Goal: Find contact information: Find contact information

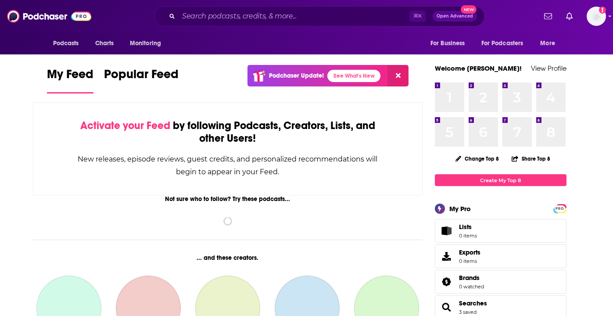
click at [262, 25] on div "⌘ K Open Advanced New" at bounding box center [319, 16] width 330 height 20
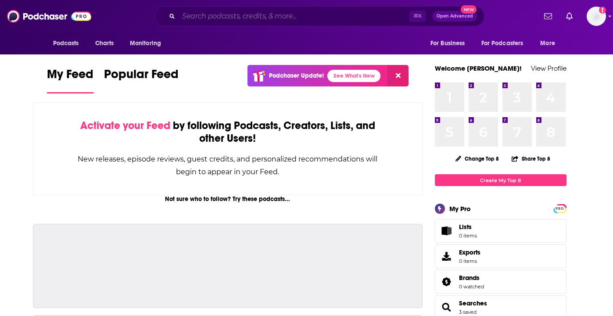
click at [260, 17] on input "Search podcasts, credits, & more..." at bounding box center [294, 16] width 231 height 14
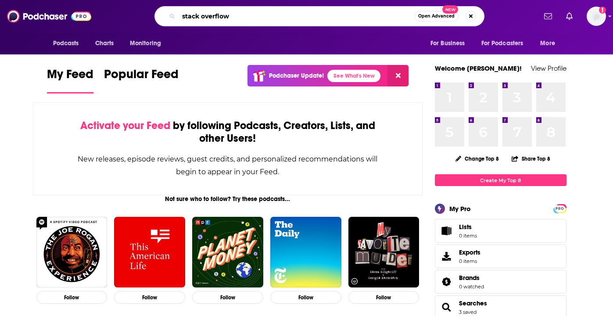
type input "stack overflow"
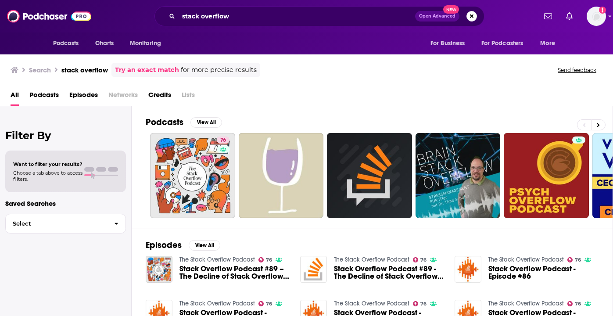
click at [186, 260] on link "The Stack Overflow Podcast" at bounding box center [216, 259] width 75 height 7
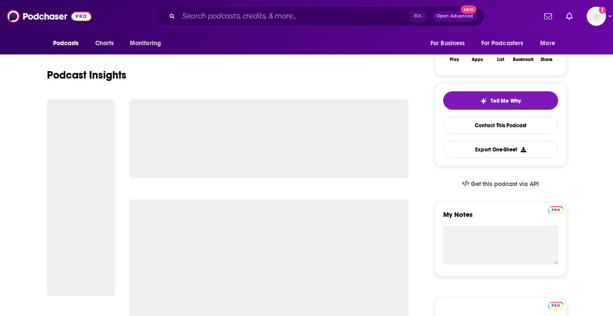
scroll to position [159, 0]
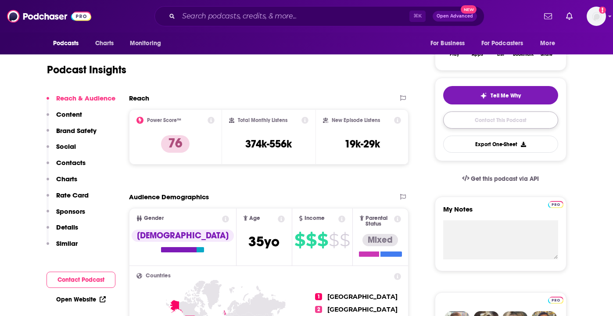
click at [472, 120] on link "Contact This Podcast" at bounding box center [500, 119] width 115 height 17
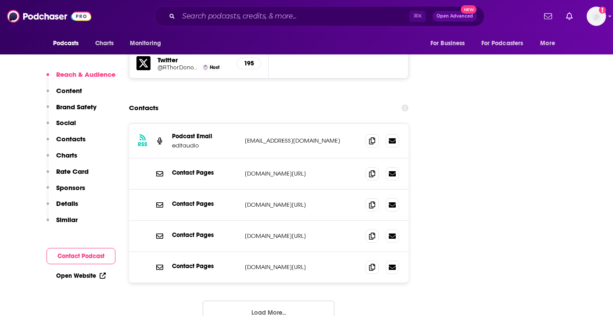
scroll to position [1146, 0]
click at [292, 202] on p "[DOMAIN_NAME][URL]" at bounding box center [302, 205] width 114 height 7
click at [204, 201] on p "Contact Pages" at bounding box center [205, 204] width 66 height 7
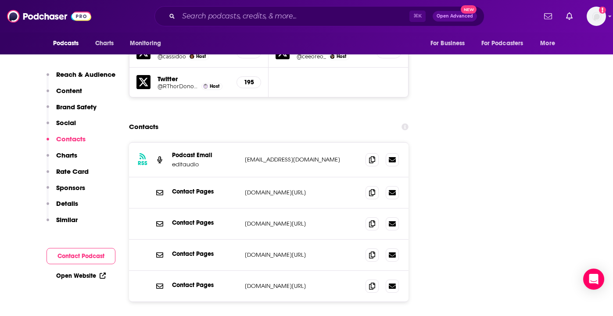
scroll to position [1133, 0]
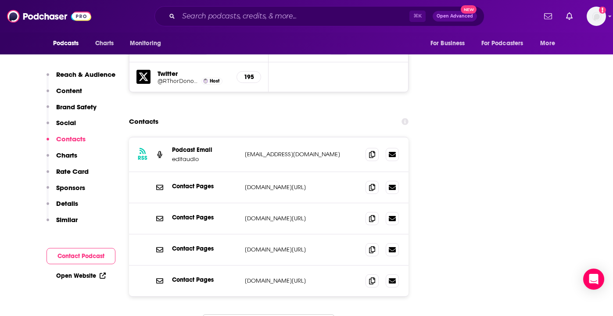
click at [265, 150] on p "[EMAIL_ADDRESS][DOMAIN_NAME]" at bounding box center [302, 153] width 114 height 7
copy div "[EMAIL_ADDRESS][DOMAIN_NAME] [EMAIL_ADDRESS][DOMAIN_NAME]"
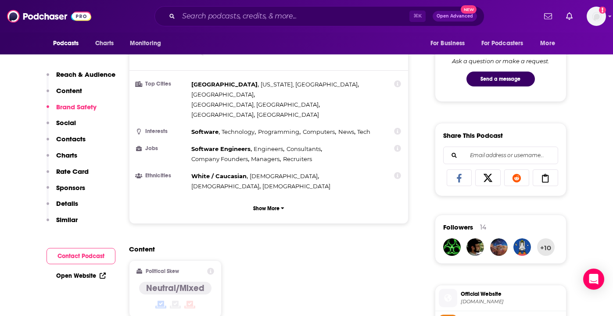
scroll to position [73, 0]
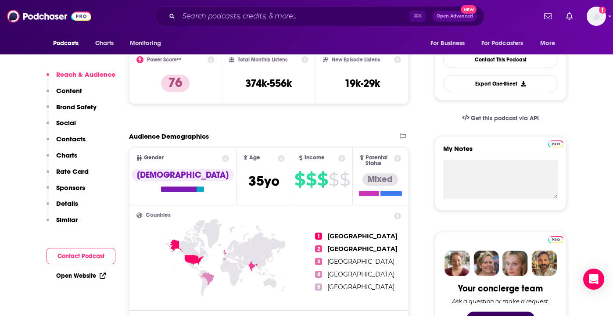
click at [79, 87] on p "Content" at bounding box center [69, 90] width 26 height 8
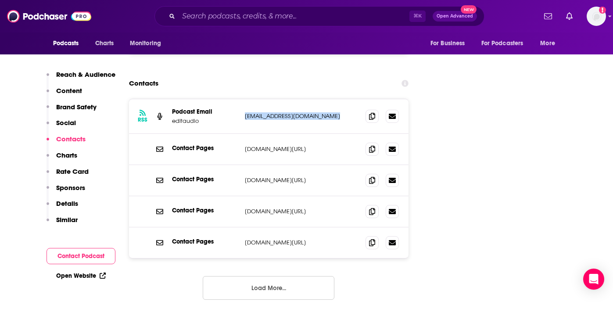
scroll to position [1173, 0]
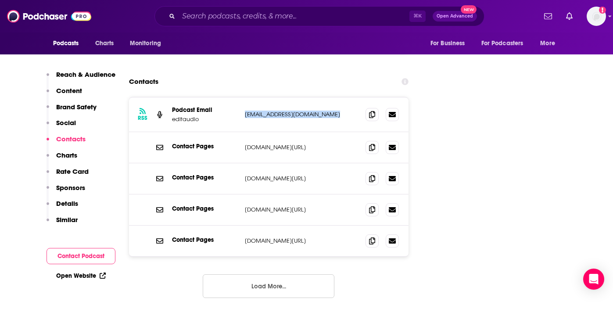
copy div "[EMAIL_ADDRESS][DOMAIN_NAME] [EMAIL_ADDRESS][DOMAIN_NAME]"
click at [268, 132] on div "Contact Pages [DOMAIN_NAME][URL] [DOMAIN_NAME][URL]" at bounding box center [269, 147] width 280 height 31
click at [268, 143] on p "[DOMAIN_NAME][URL]" at bounding box center [302, 146] width 114 height 7
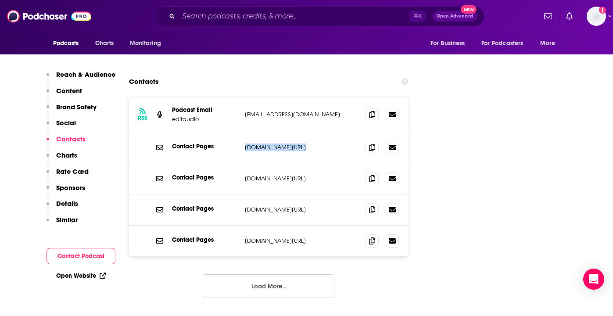
copy div "[DOMAIN_NAME][URL] [DOMAIN_NAME][URL]"
click at [73, 107] on p "Brand Safety" at bounding box center [76, 107] width 40 height 8
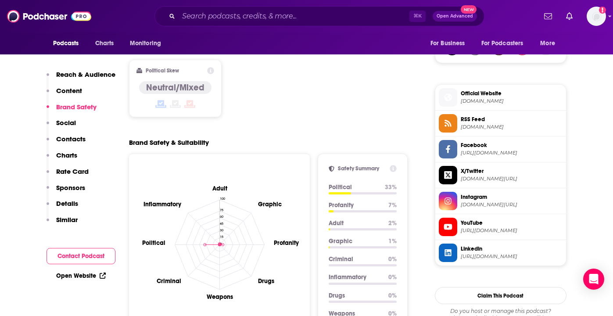
click at [76, 82] on button "Reach & Audience" at bounding box center [80, 78] width 69 height 16
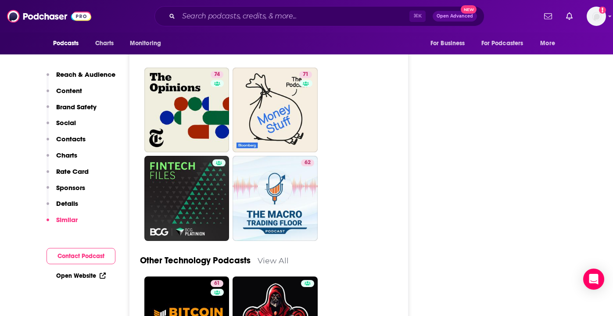
click at [74, 252] on button "Contact Podcast" at bounding box center [80, 256] width 69 height 16
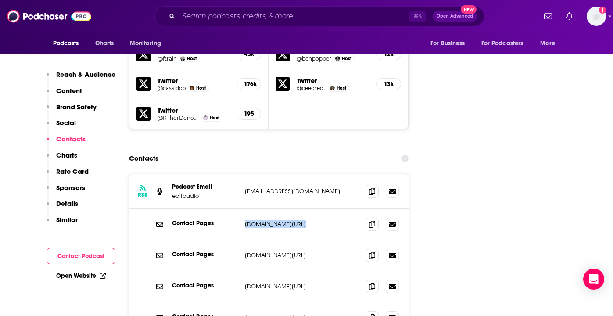
scroll to position [1094, 0]
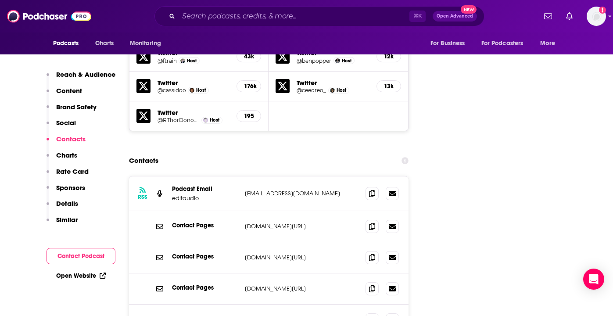
click at [281, 242] on div "Contact Pages [DOMAIN_NAME][URL] [DOMAIN_NAME][URL]" at bounding box center [269, 257] width 280 height 31
click at [369, 254] on icon at bounding box center [372, 257] width 6 height 7
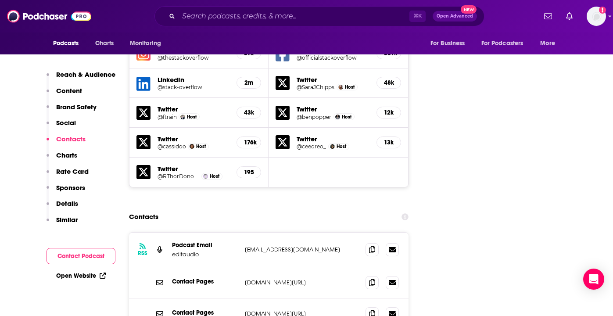
scroll to position [1037, 0]
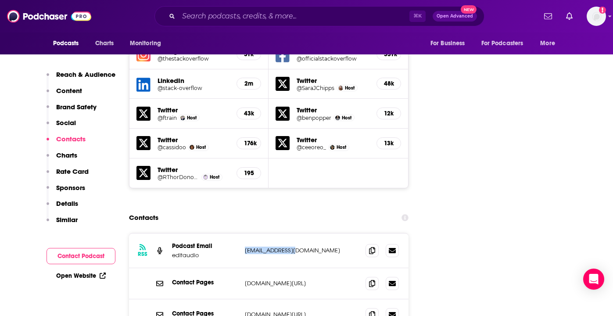
drag, startPoint x: 241, startPoint y: 220, endPoint x: 313, endPoint y: 220, distance: 71.5
click at [313, 233] on div "RSS Podcast Email editaudio [EMAIL_ADDRESS][DOMAIN_NAME] [EMAIL_ADDRESS][DOMAIN…" at bounding box center [269, 250] width 280 height 35
copy p "[EMAIL_ADDRESS][DOMAIN_NAME]"
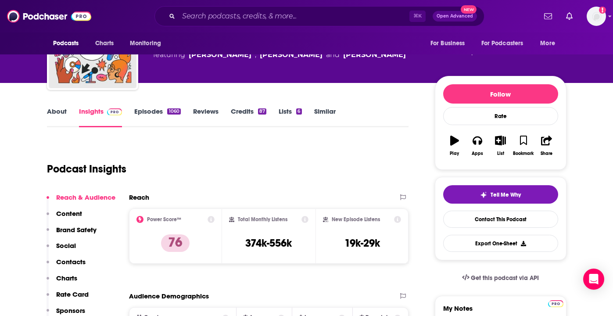
scroll to position [57, 0]
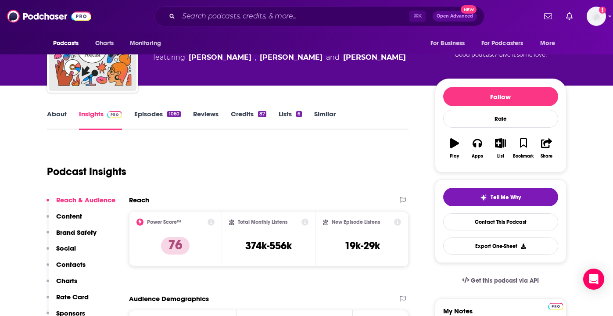
click at [79, 223] on button "Content" at bounding box center [64, 220] width 36 height 16
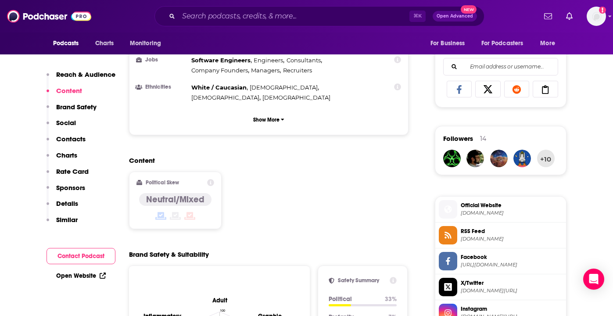
click at [76, 221] on p "Similar" at bounding box center [66, 219] width 21 height 8
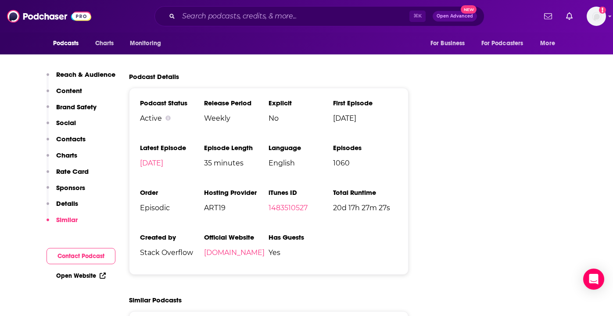
click at [75, 204] on p "Details" at bounding box center [67, 203] width 22 height 8
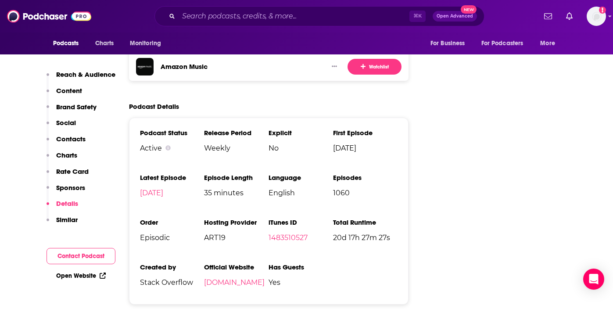
scroll to position [1933, 0]
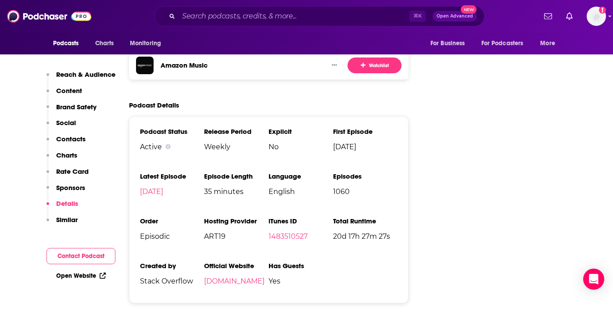
click at [68, 188] on p "Sponsors" at bounding box center [70, 187] width 29 height 8
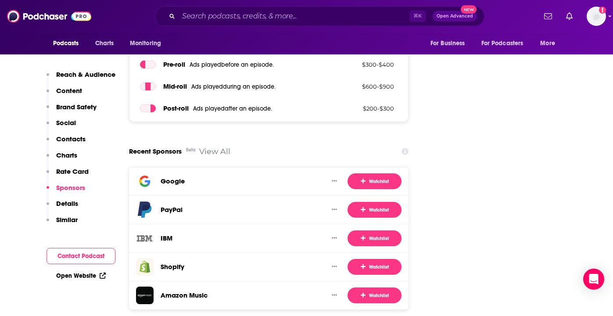
click at [78, 135] on p "Contacts" at bounding box center [70, 139] width 29 height 8
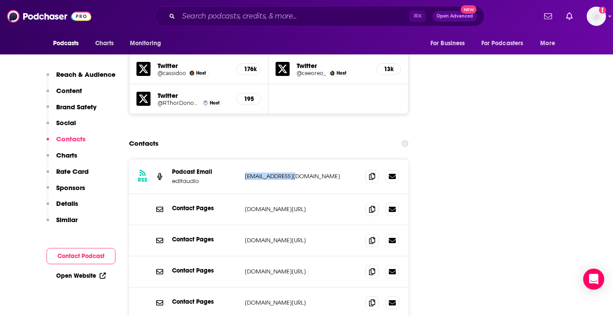
scroll to position [1094, 0]
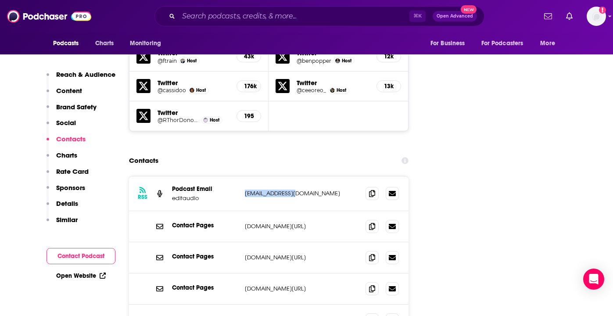
copy p "[EMAIL_ADDRESS][DOMAIN_NAME]"
